Goal: Complete application form

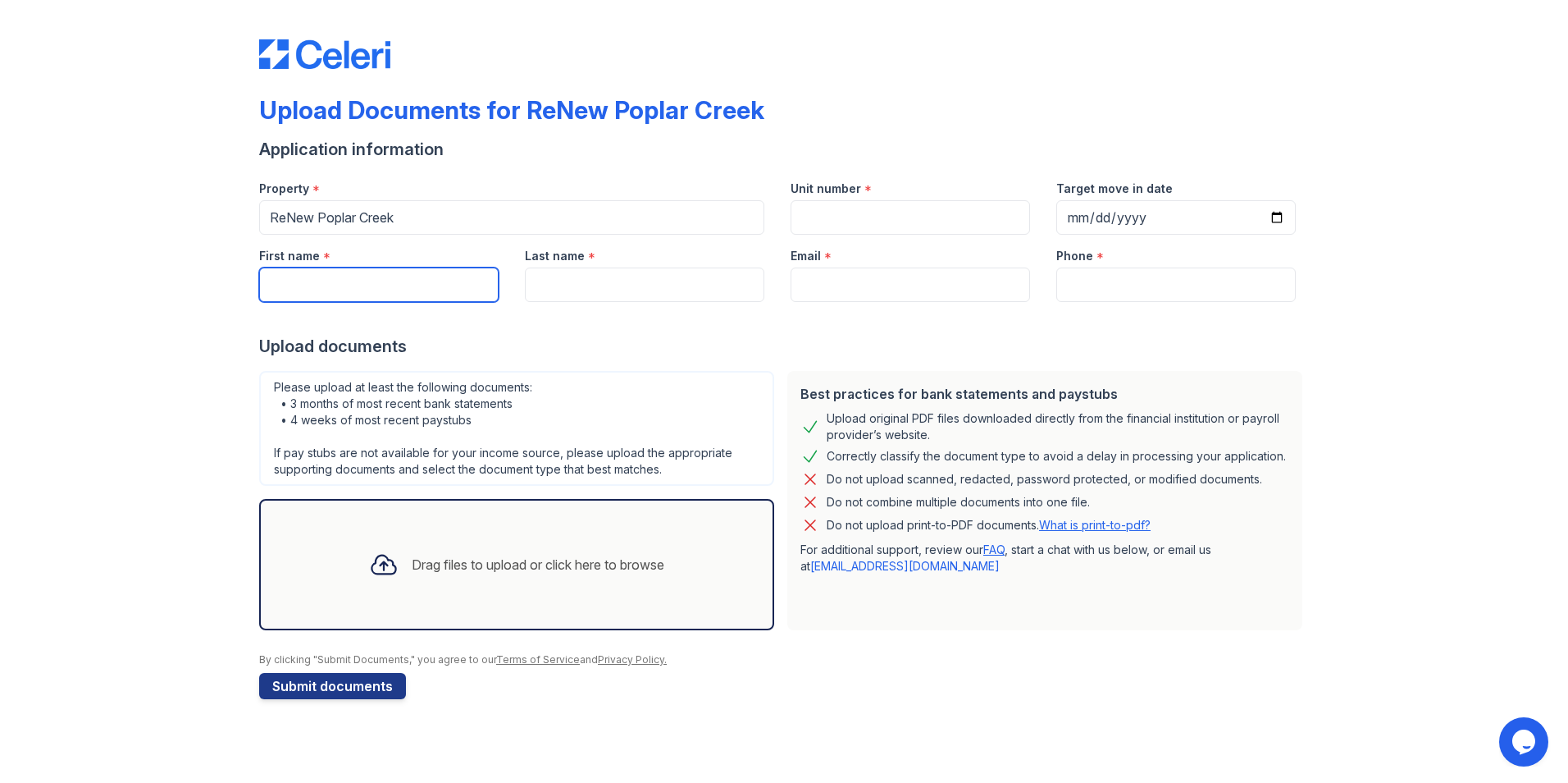
click at [428, 275] on input "First name" at bounding box center [379, 284] width 240 height 34
type input "Daniela"
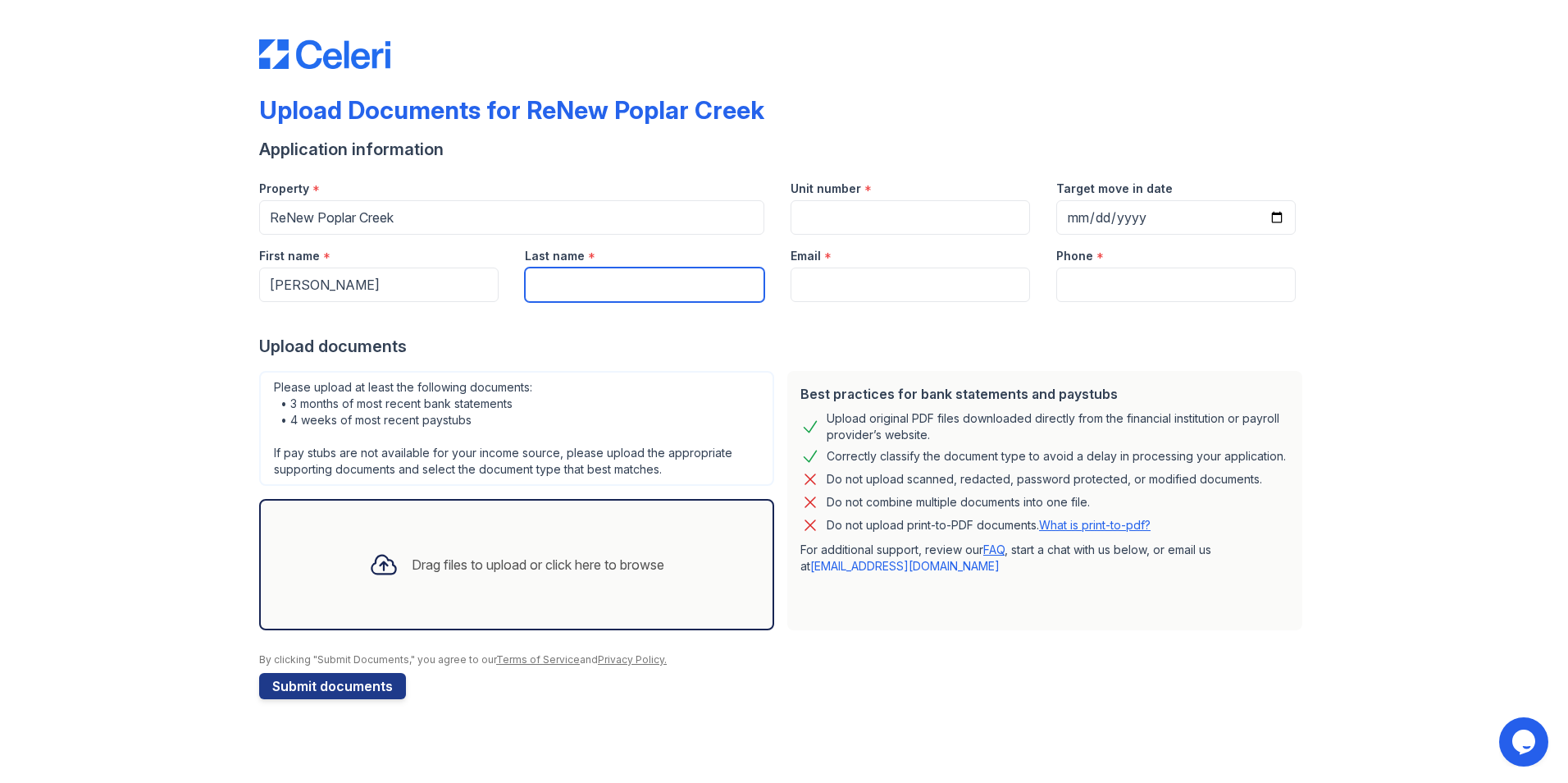
click at [574, 295] on input "Last name" at bounding box center [645, 284] width 240 height 34
type input "Benitez-Argueta"
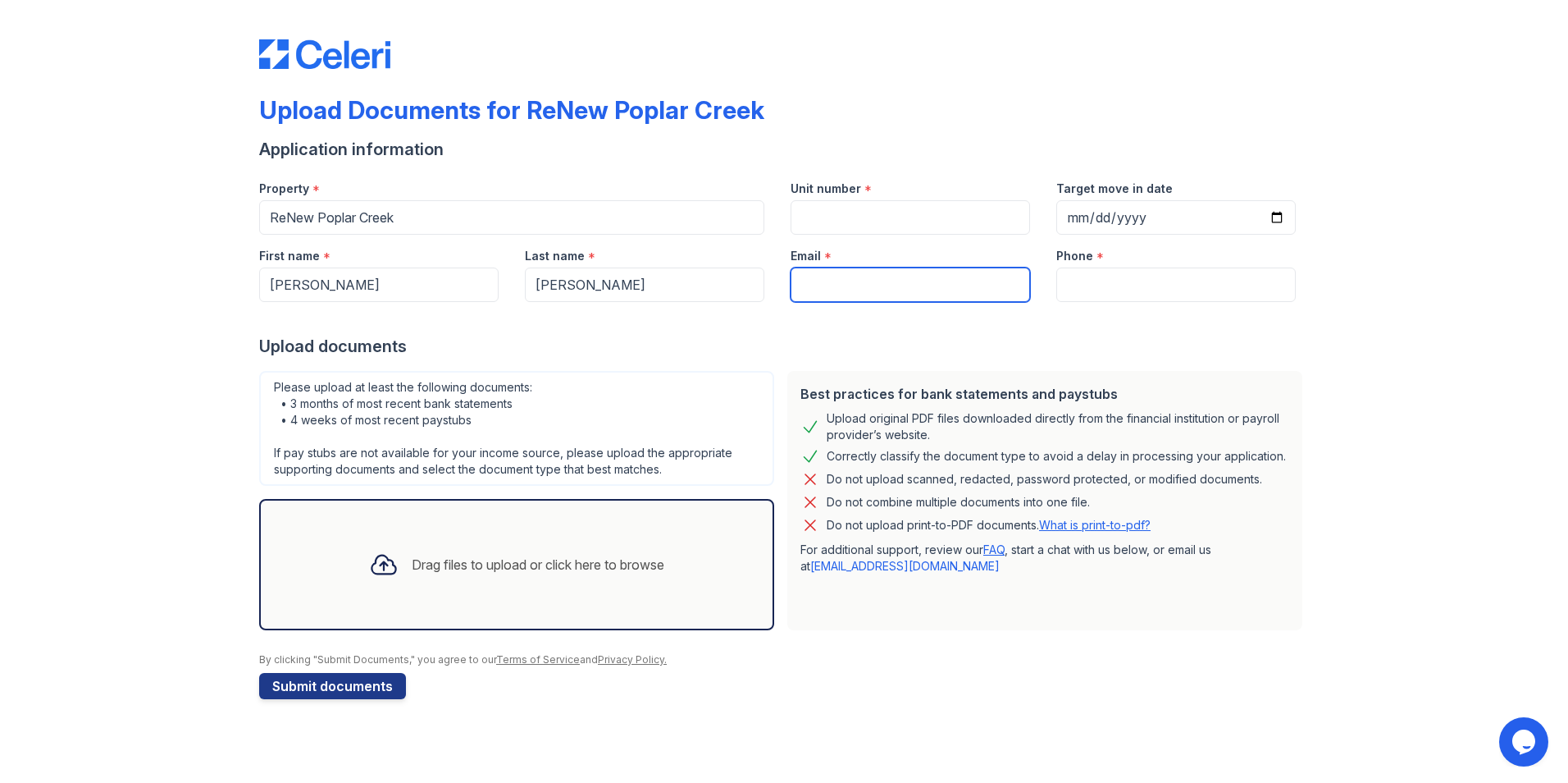
click at [913, 282] on input "Email" at bounding box center [911, 284] width 240 height 34
type input "daniargueta020@gmail.com"
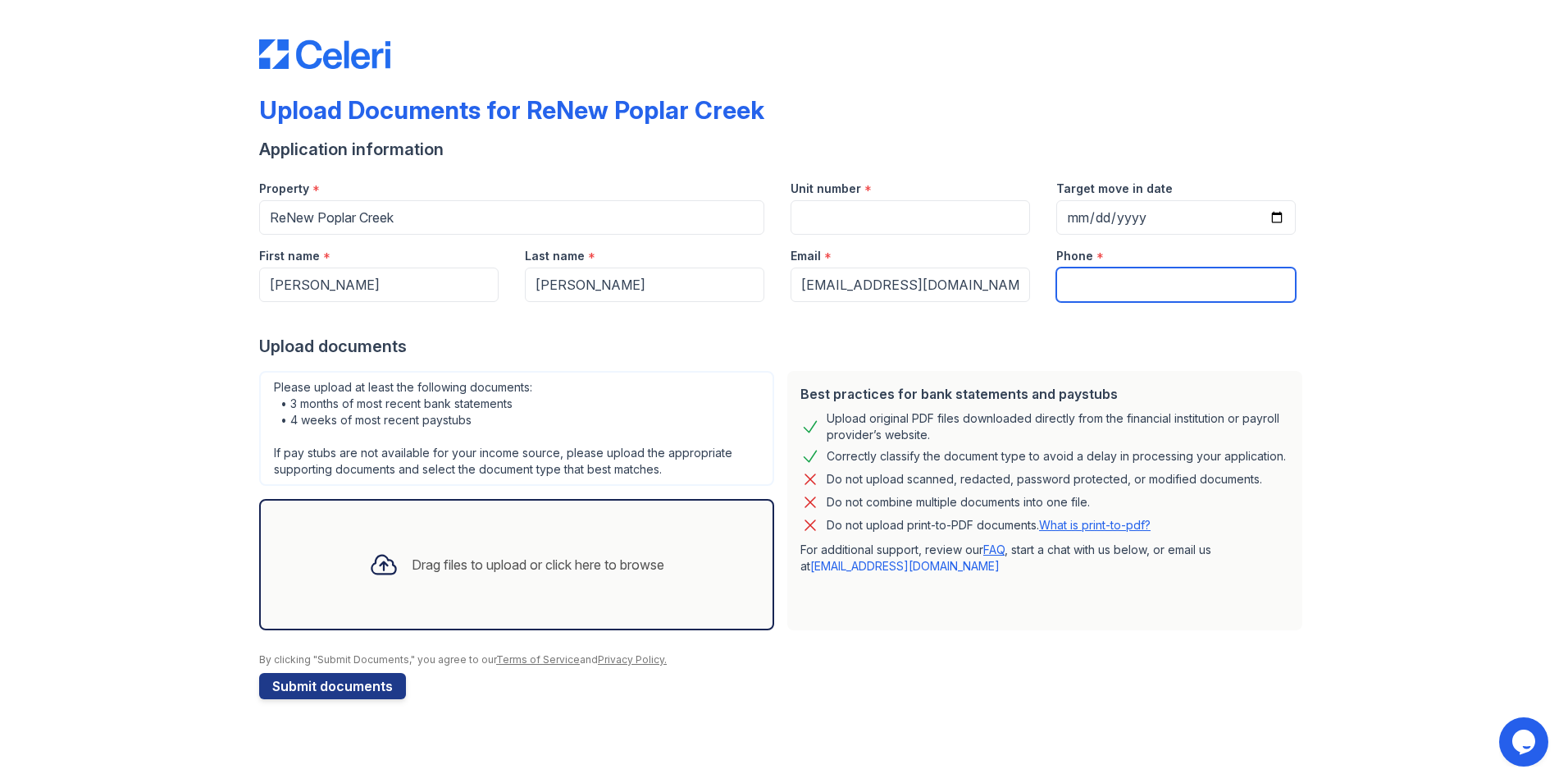
click at [1091, 278] on input "Phone" at bounding box center [1176, 284] width 240 height 34
type input "2243052687"
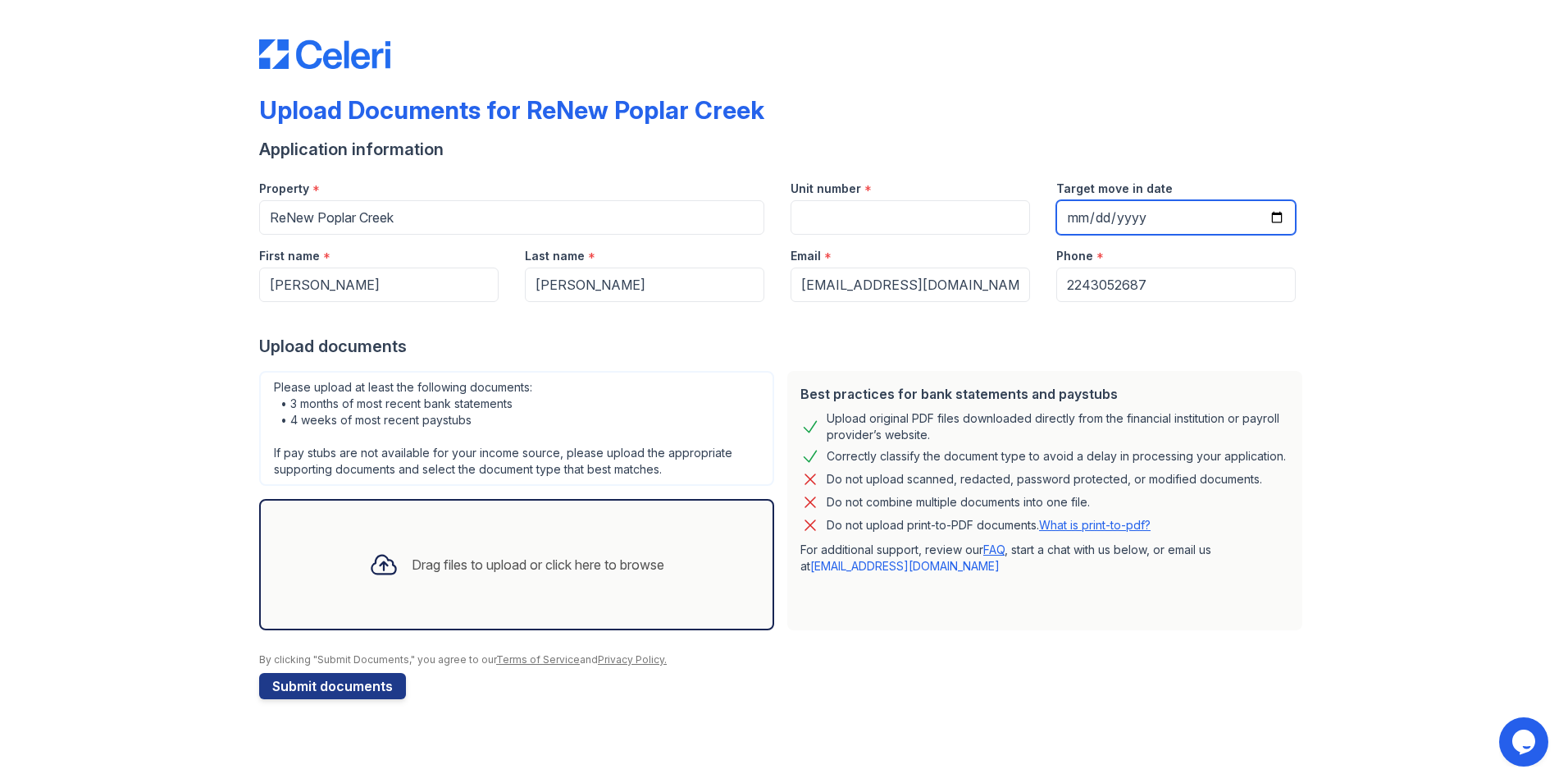
click at [1075, 216] on input "Target move in date" at bounding box center [1176, 217] width 240 height 34
click at [1274, 219] on input "Target move in date" at bounding box center [1176, 217] width 240 height 34
type input "2025-09-20"
click at [876, 212] on input "Unit number" at bounding box center [911, 217] width 240 height 34
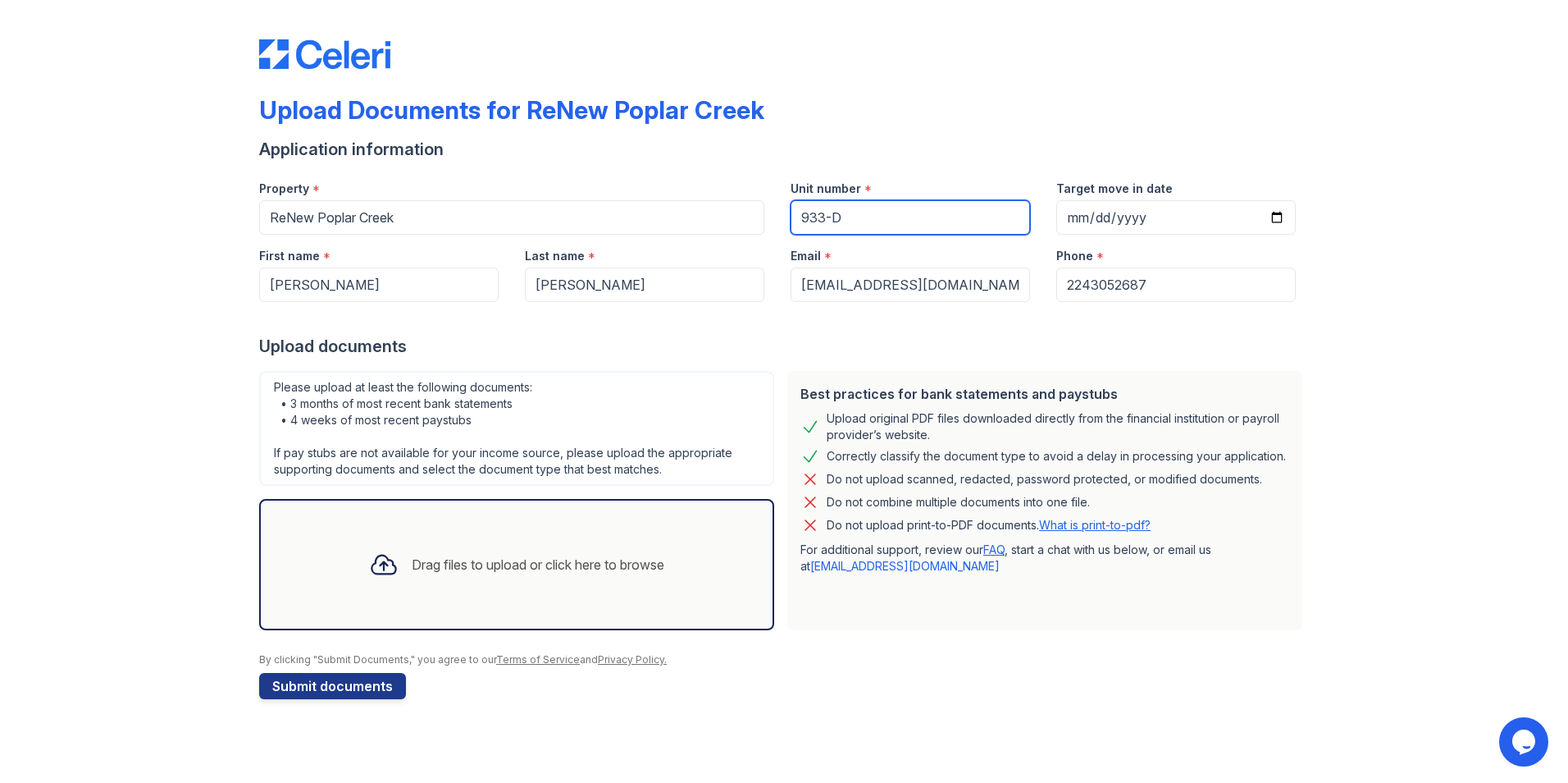
type input "933-D"
click at [914, 478] on div "Do not upload scanned, redacted, password protected, or modified documents." at bounding box center [1045, 479] width 436 height 20
click at [377, 684] on button "Submit documents" at bounding box center [333, 686] width 147 height 27
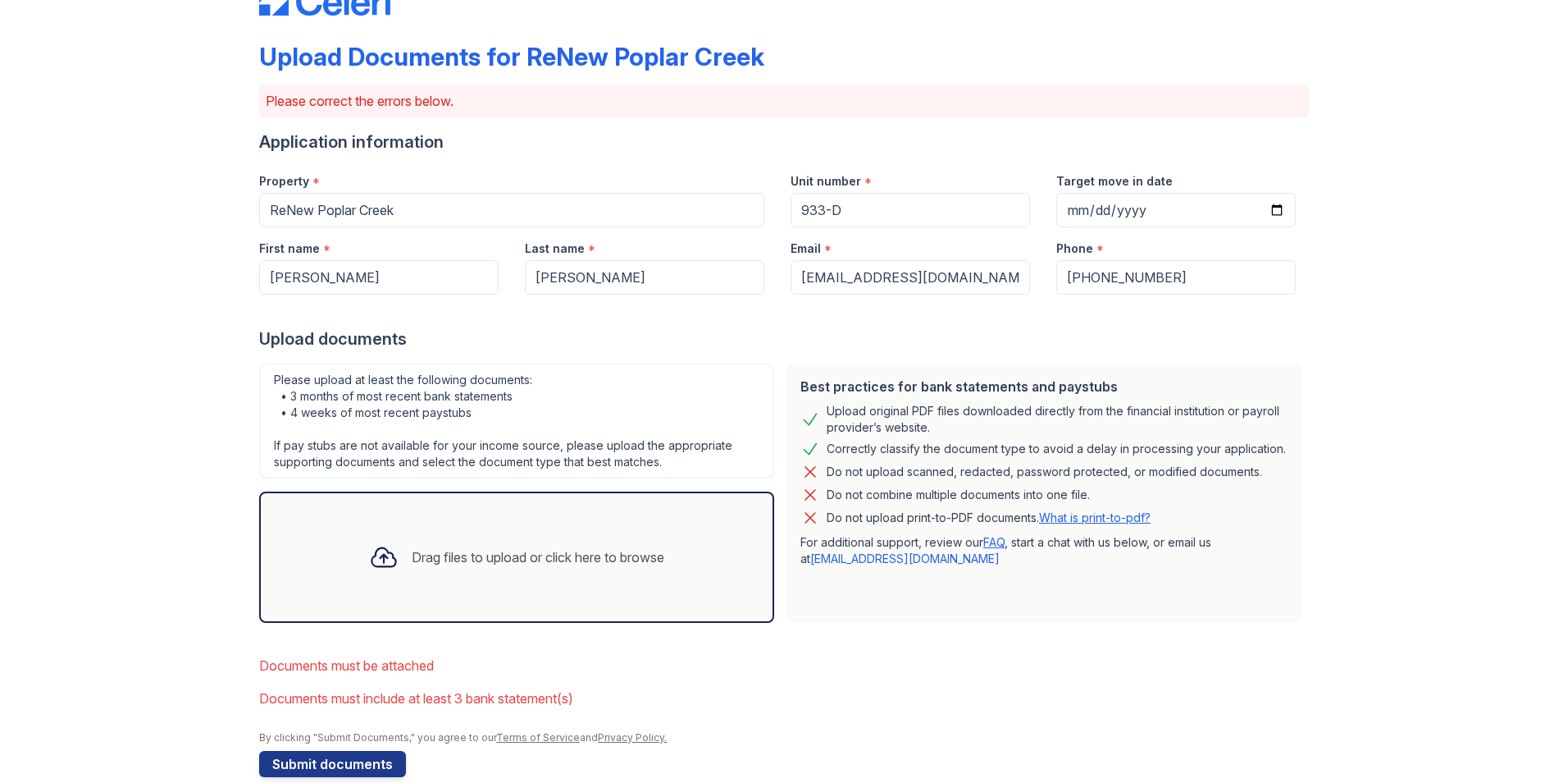
scroll to position [81, 0]
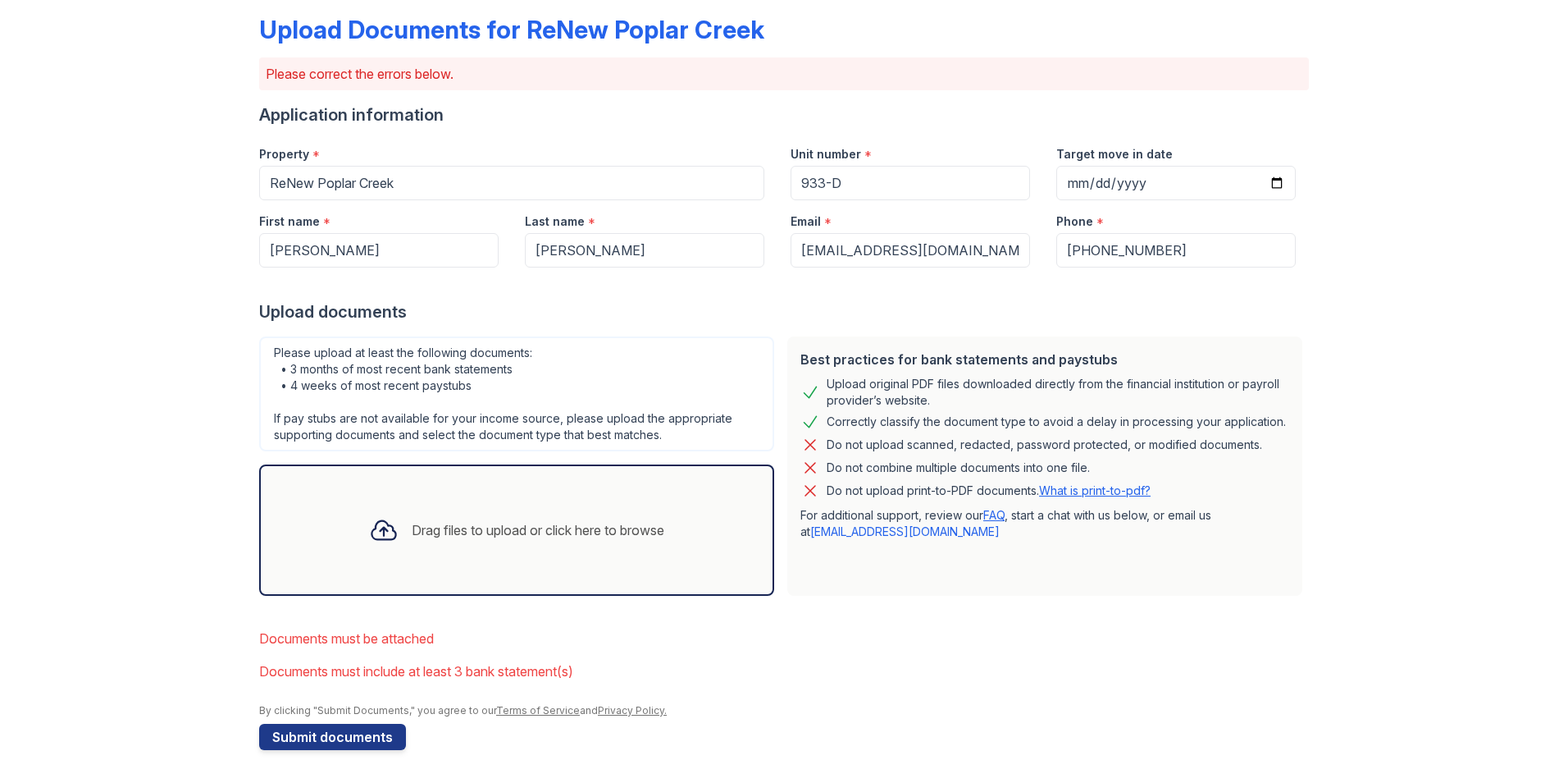
click at [489, 554] on div "Drag files to upload or click here to browse" at bounding box center [517, 530] width 322 height 56
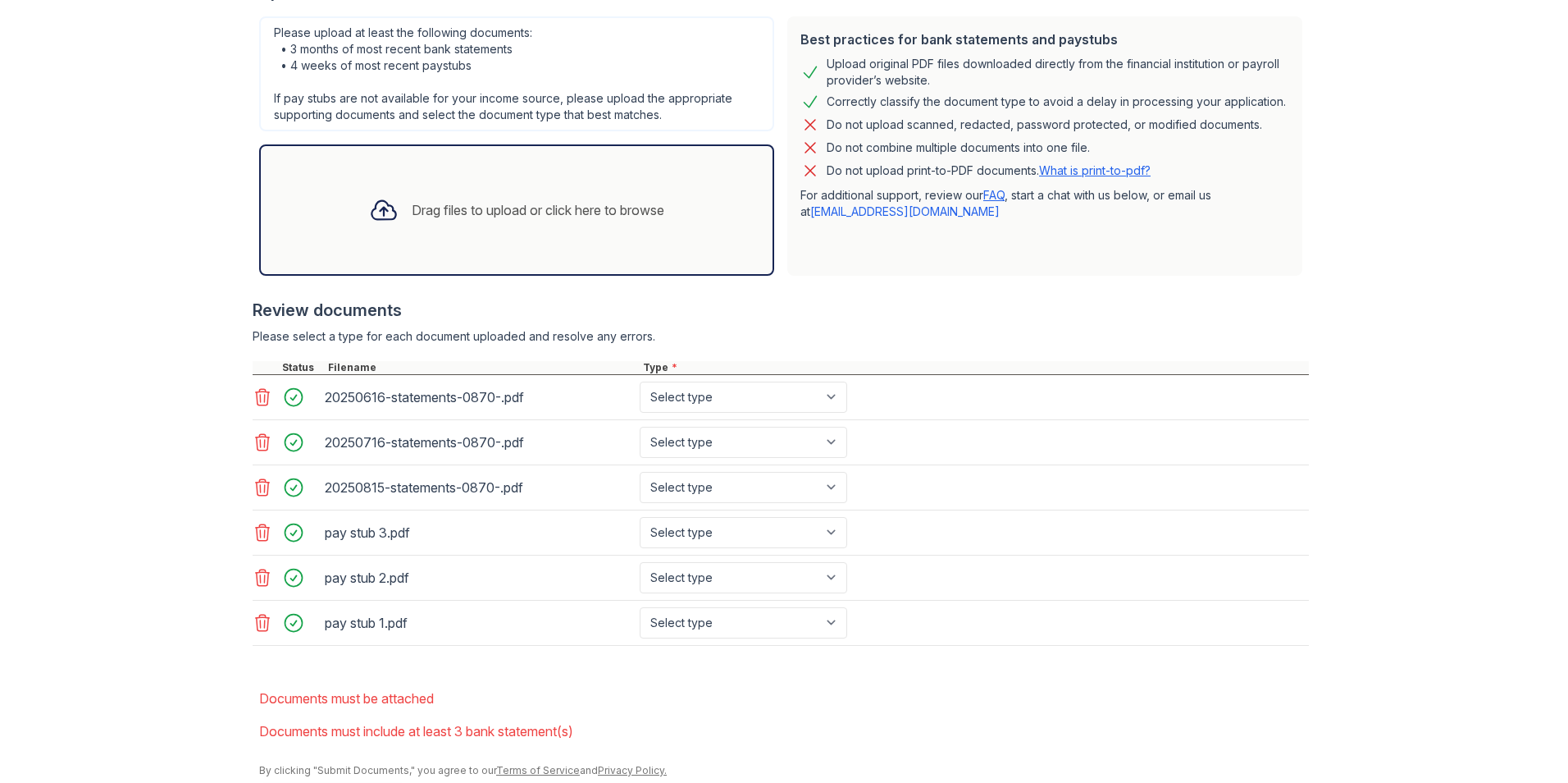
scroll to position [460, 0]
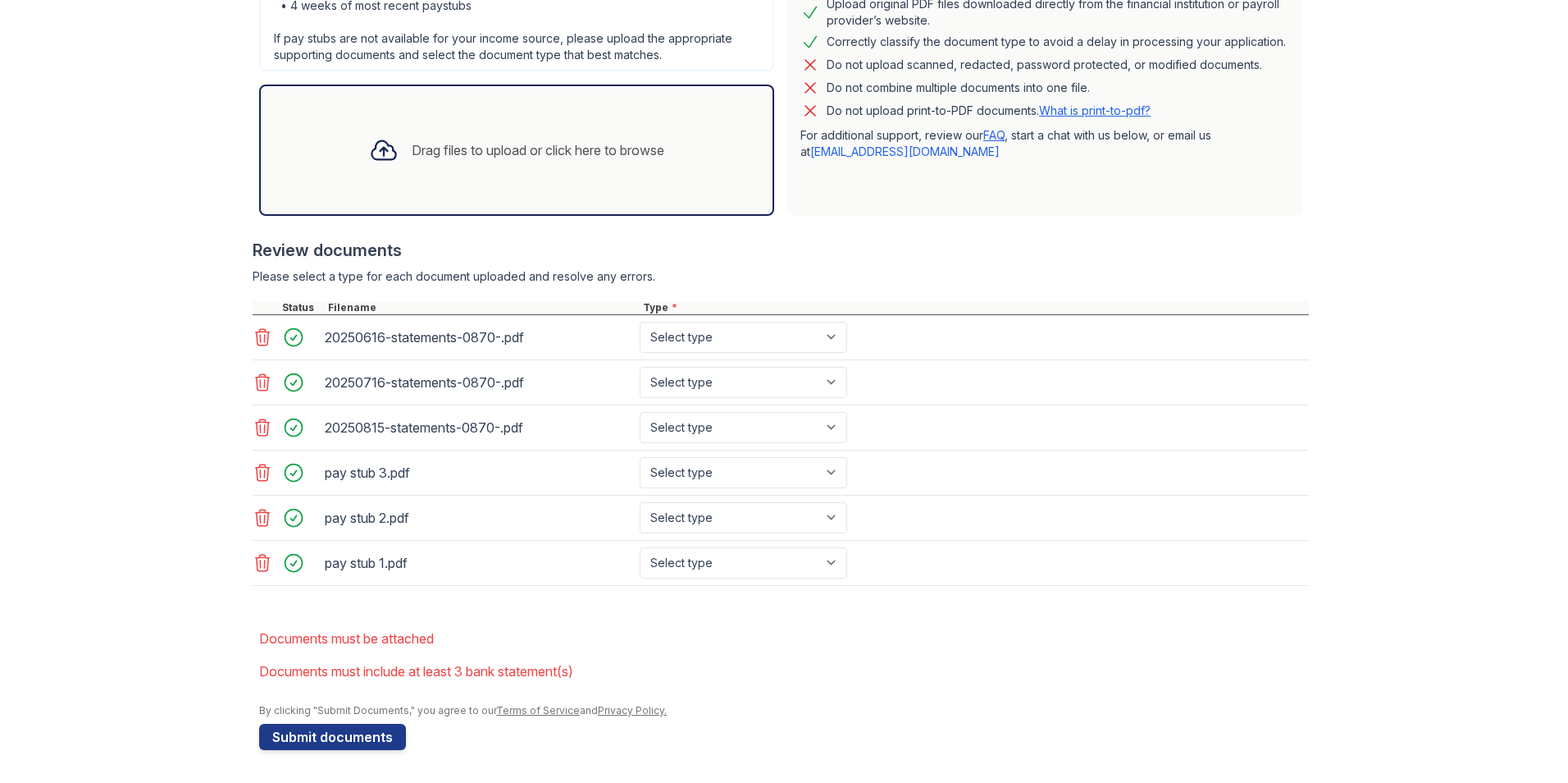
click at [462, 153] on div "Drag files to upload or click here to browse" at bounding box center [538, 151] width 253 height 20
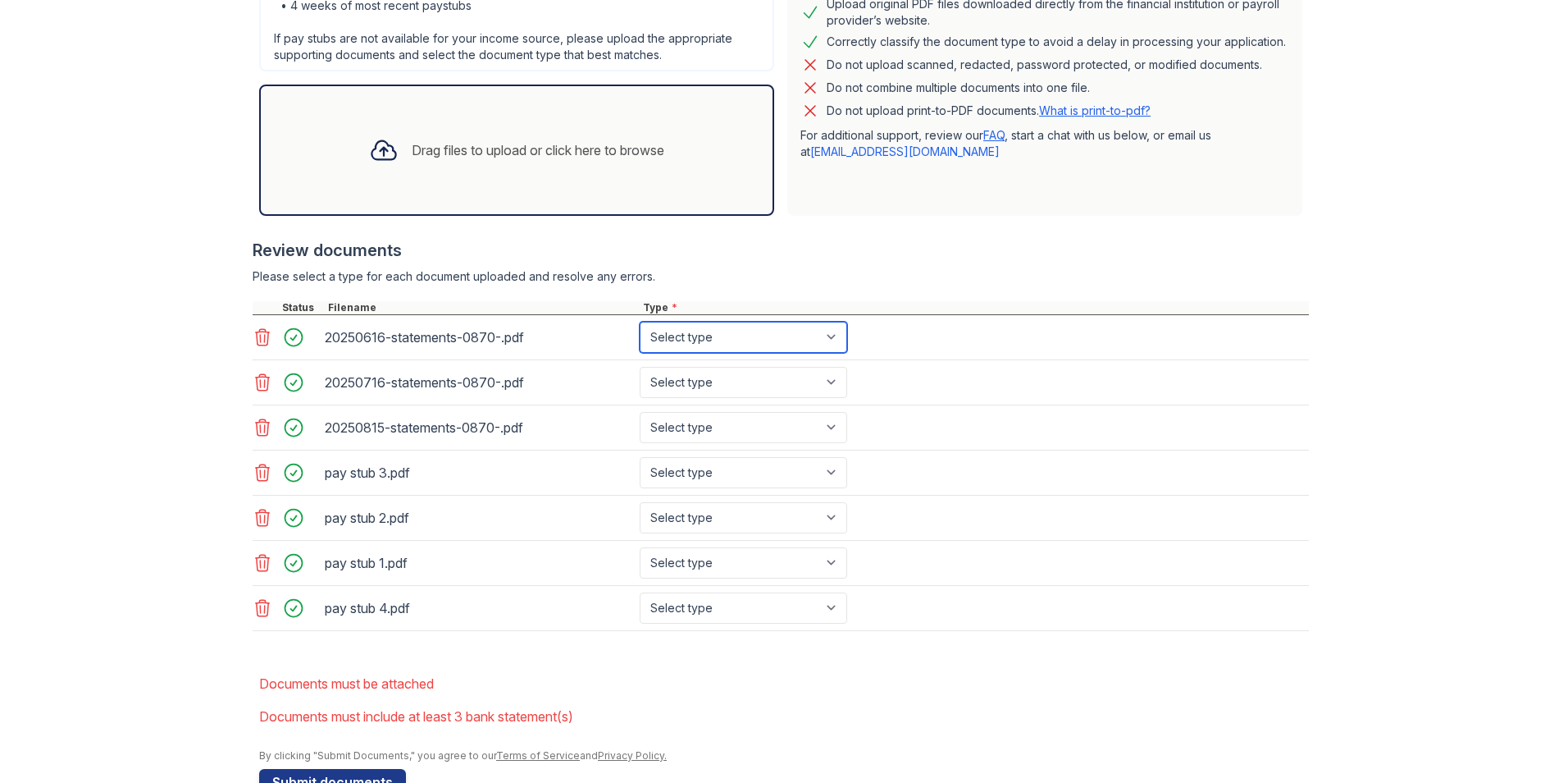
click at [735, 327] on select "Select type Paystub Bank Statement Offer Letter Tax Documents Benefit Award Let…" at bounding box center [743, 337] width 207 height 31
select select "bank_statement"
click at [640, 322] on select "Select type Paystub Bank Statement Offer Letter Tax Documents Benefit Award Let…" at bounding box center [743, 337] width 207 height 31
click at [739, 384] on select "Select type Paystub Bank Statement Offer Letter Tax Documents Benefit Award Let…" at bounding box center [743, 382] width 207 height 31
select select "bank_statement"
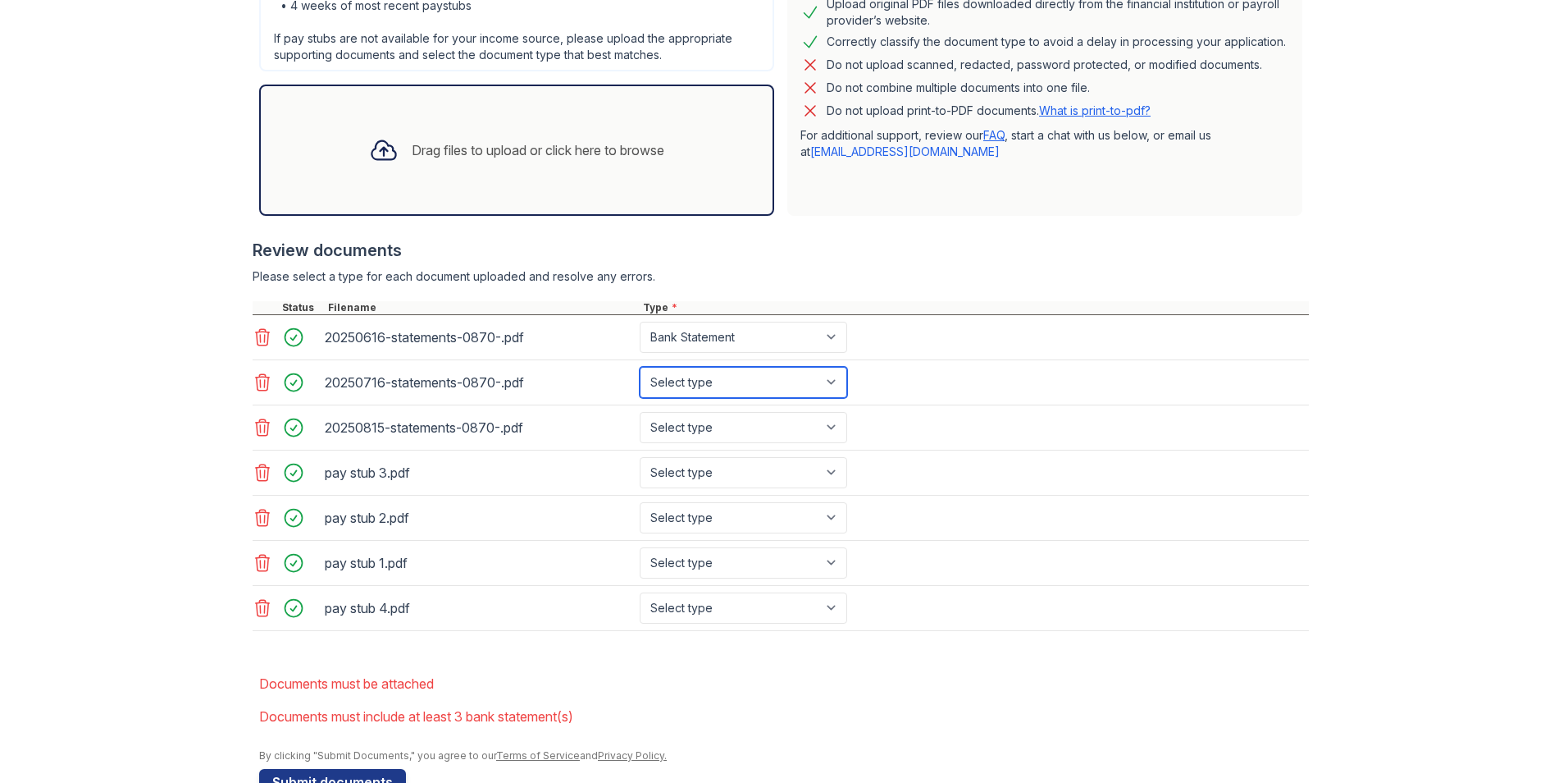
click at [640, 367] on select "Select type Paystub Bank Statement Offer Letter Tax Documents Benefit Award Let…" at bounding box center [743, 382] width 207 height 31
click at [730, 422] on select "Select type Paystub Bank Statement Offer Letter Tax Documents Benefit Award Let…" at bounding box center [743, 427] width 207 height 31
select select "bank_statement"
click at [640, 412] on select "Select type Paystub Bank Statement Offer Letter Tax Documents Benefit Award Let…" at bounding box center [743, 427] width 207 height 31
click at [722, 472] on select "Select type Paystub Bank Statement Offer Letter Tax Documents Benefit Award Let…" at bounding box center [743, 472] width 207 height 31
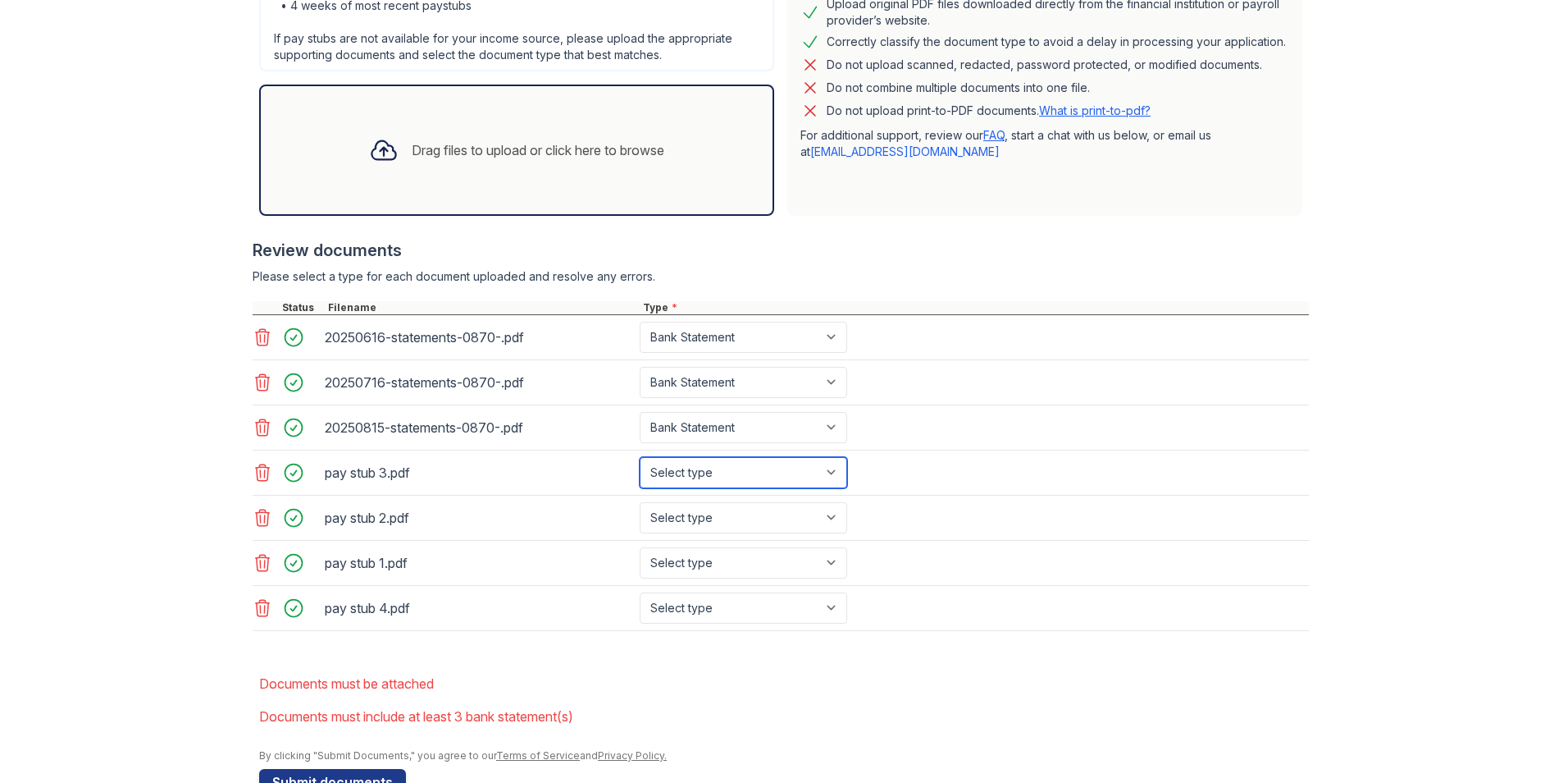
select select "paystub"
click at [640, 457] on select "Select type Paystub Bank Statement Offer Letter Tax Documents Benefit Award Let…" at bounding box center [743, 472] width 207 height 31
click at [722, 510] on select "Select type Paystub Bank Statement Offer Letter Tax Documents Benefit Award Let…" at bounding box center [743, 518] width 207 height 31
select select "paystub"
click at [640, 503] on select "Select type Paystub Bank Statement Offer Letter Tax Documents Benefit Award Let…" at bounding box center [743, 518] width 207 height 31
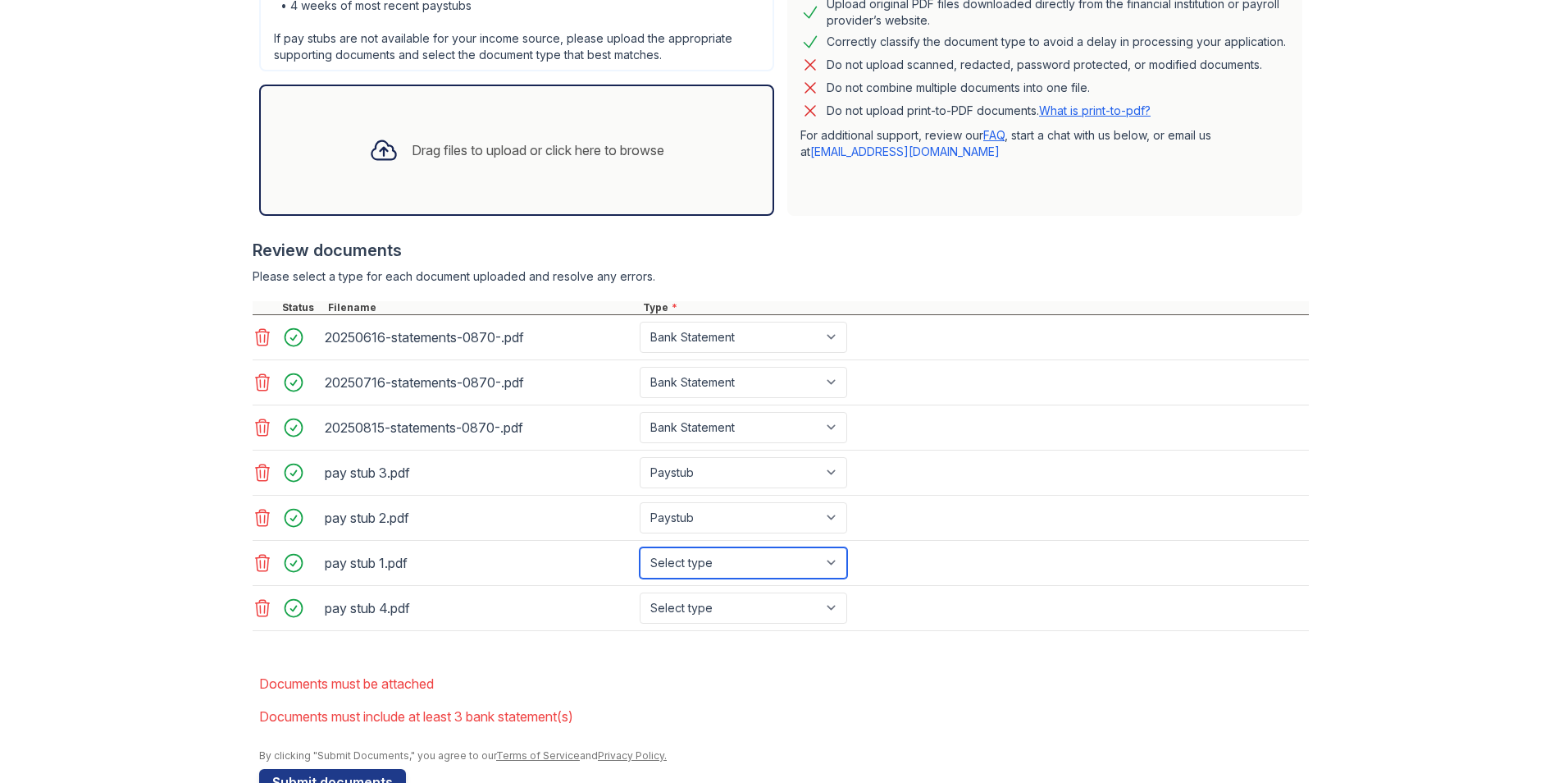
click at [716, 550] on select "Select type Paystub Bank Statement Offer Letter Tax Documents Benefit Award Let…" at bounding box center [743, 562] width 207 height 31
select select "paystub"
click at [640, 548] on select "Select type Paystub Bank Statement Offer Letter Tax Documents Benefit Award Let…" at bounding box center [743, 562] width 207 height 31
click at [698, 616] on select "Select type Paystub Bank Statement Offer Letter Tax Documents Benefit Award Let…" at bounding box center [743, 607] width 207 height 31
select select "paystub"
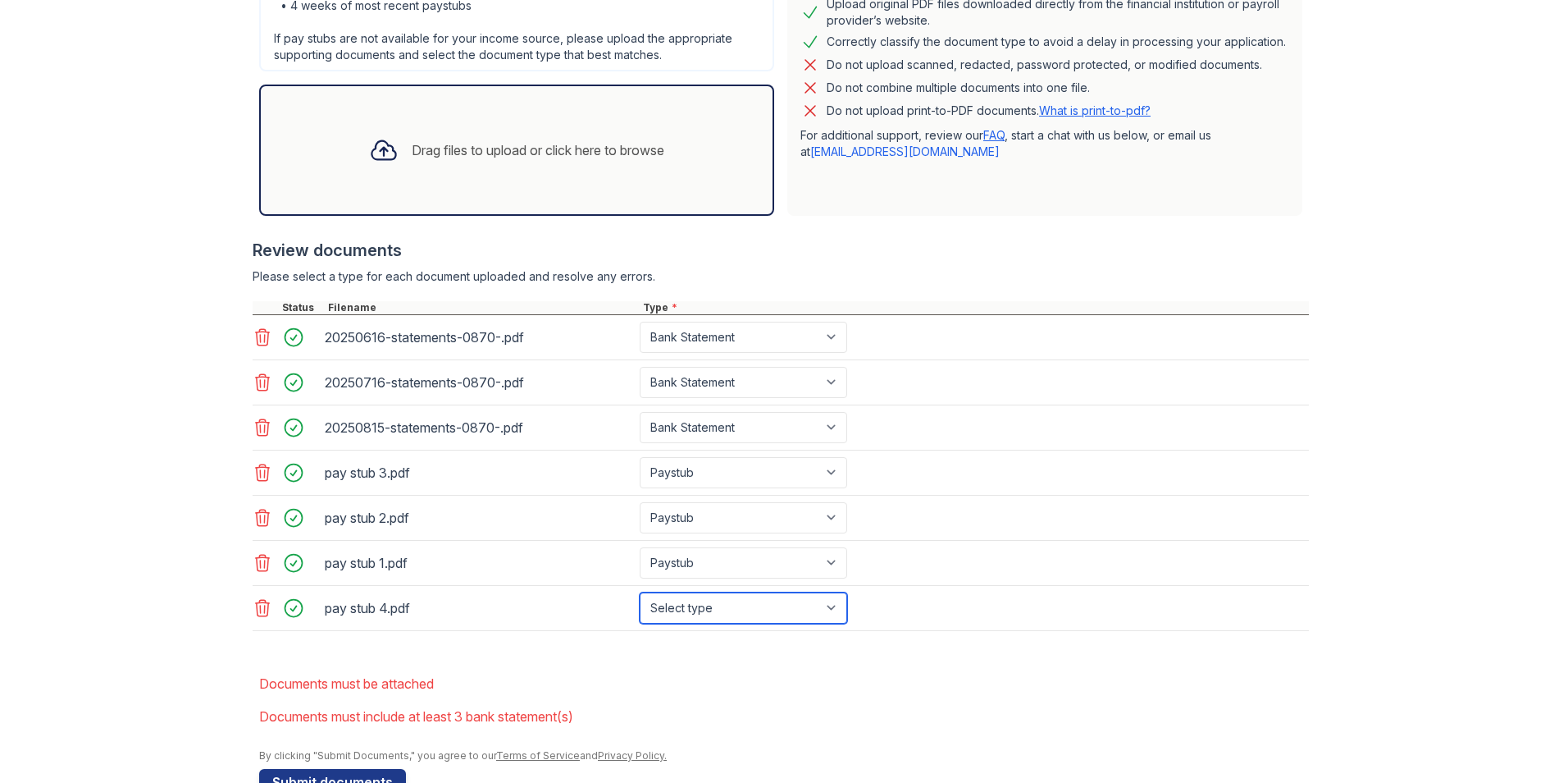
click at [640, 592] on select "Select type Paystub Bank Statement Offer Letter Tax Documents Benefit Award Let…" at bounding box center [743, 607] width 207 height 31
click at [559, 151] on div "Drag files to upload or click here to browse" at bounding box center [538, 151] width 253 height 20
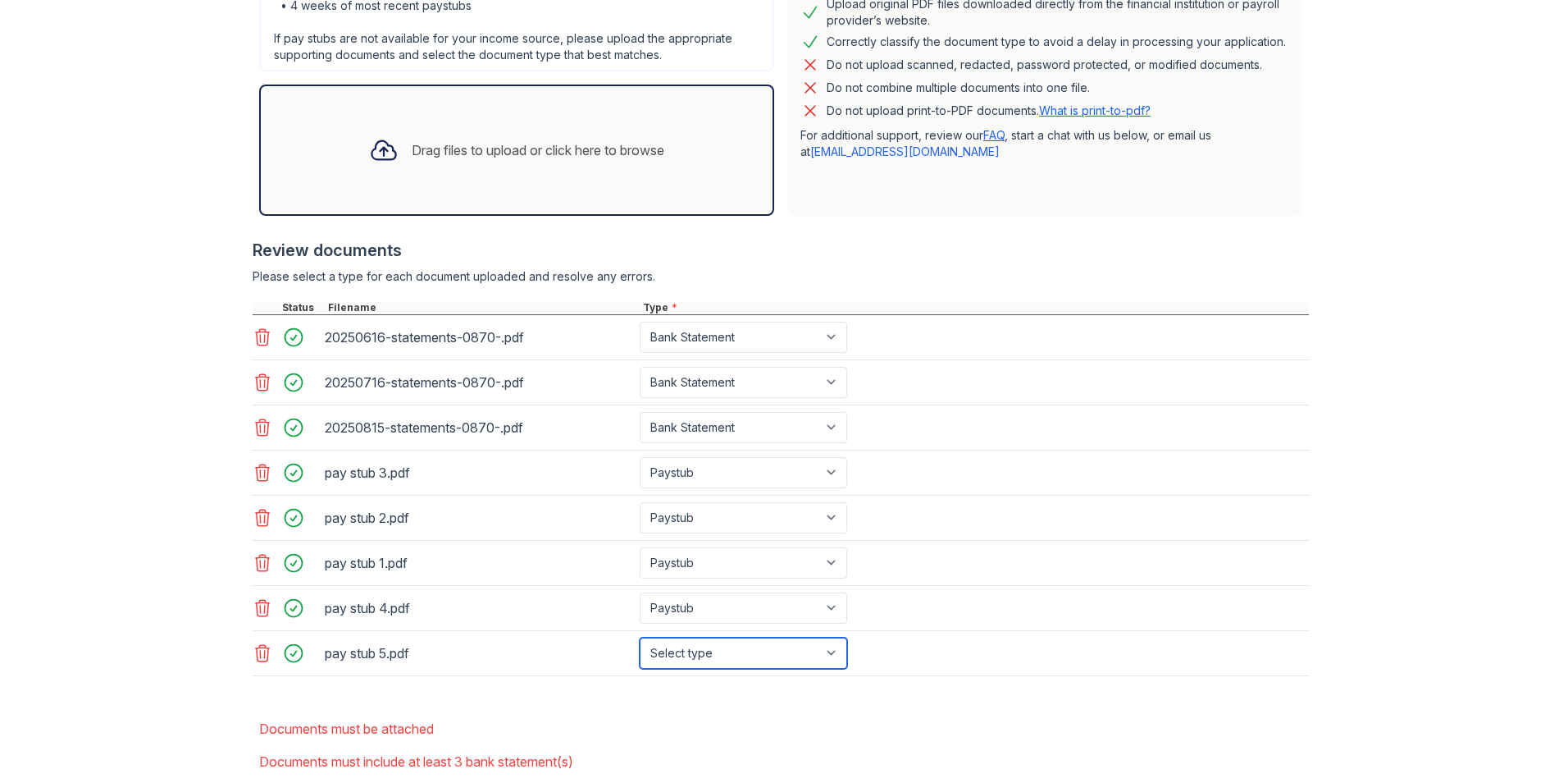
click at [733, 664] on select "Select type Paystub Bank Statement Offer Letter Tax Documents Benefit Award Let…" at bounding box center [743, 652] width 207 height 31
select select "paystub"
click at [640, 637] on select "Select type Paystub Bank Statement Offer Letter Tax Documents Benefit Award Let…" at bounding box center [743, 652] width 207 height 31
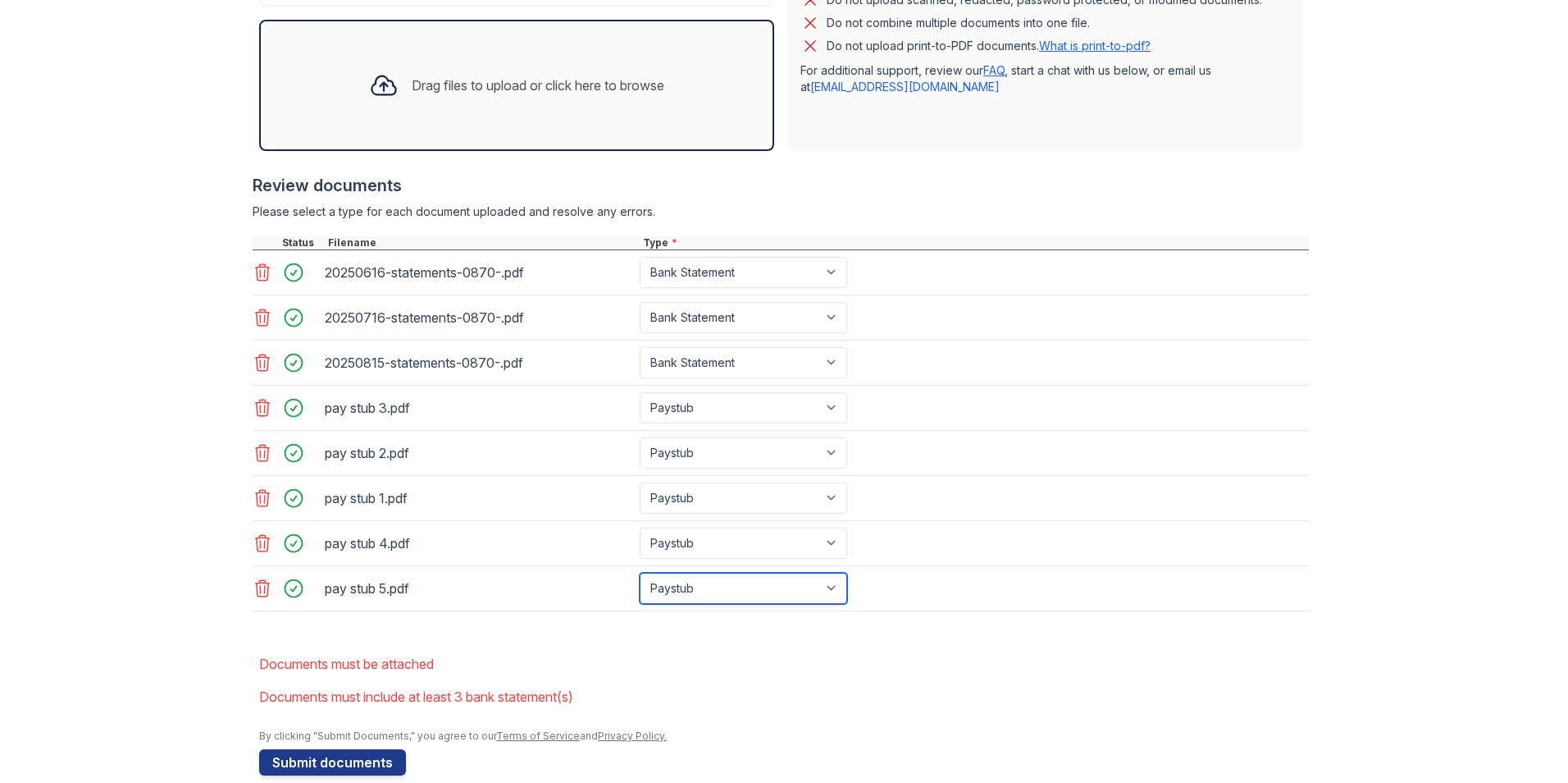
scroll to position [551, 0]
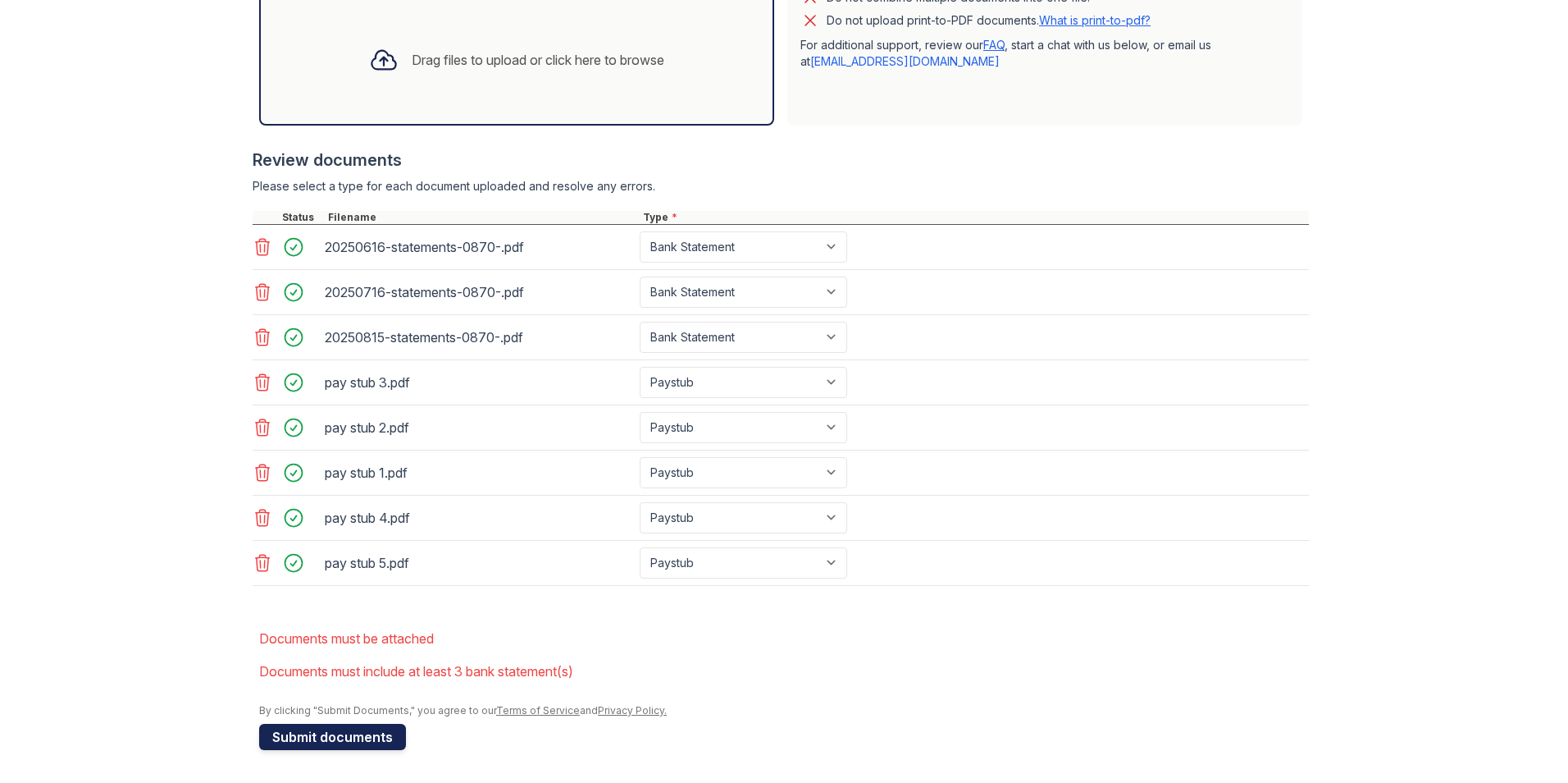
click at [336, 739] on button "Submit documents" at bounding box center [333, 737] width 147 height 27
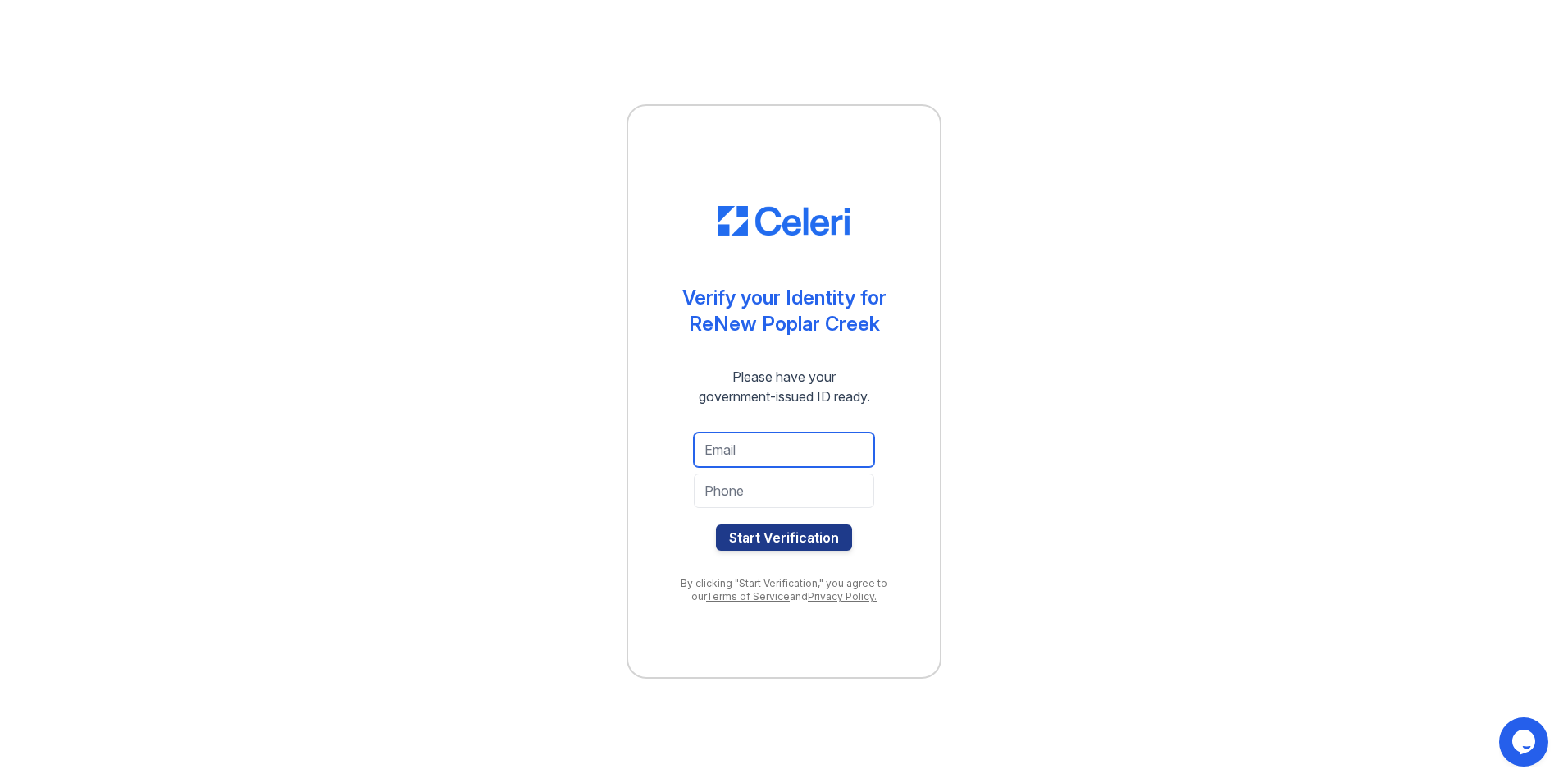
click at [738, 456] on input "email" at bounding box center [784, 449] width 181 height 34
type input "[EMAIL_ADDRESS][DOMAIN_NAME]"
type input "[PHONE_NUMBER]"
click at [769, 539] on button "Start Verification" at bounding box center [784, 538] width 136 height 27
